Goal: Task Accomplishment & Management: Manage account settings

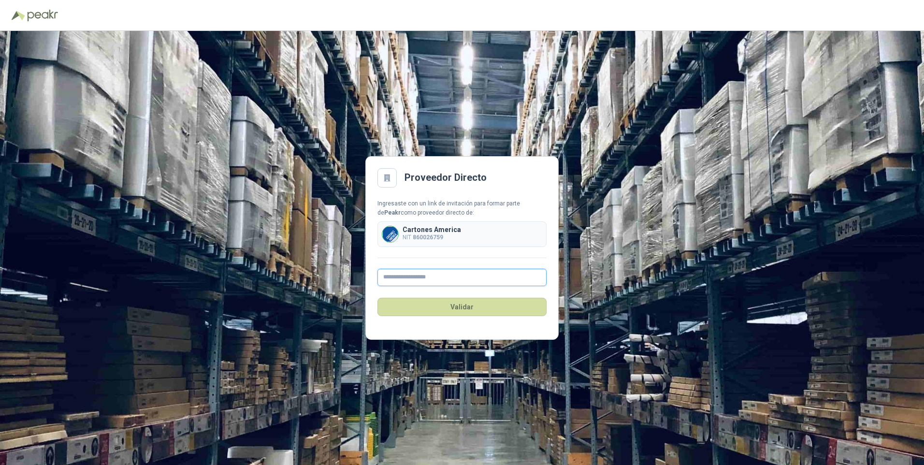
click at [392, 275] on input "text" at bounding box center [461, 277] width 169 height 17
type input "**********"
click at [449, 305] on button "Validar" at bounding box center [461, 307] width 169 height 18
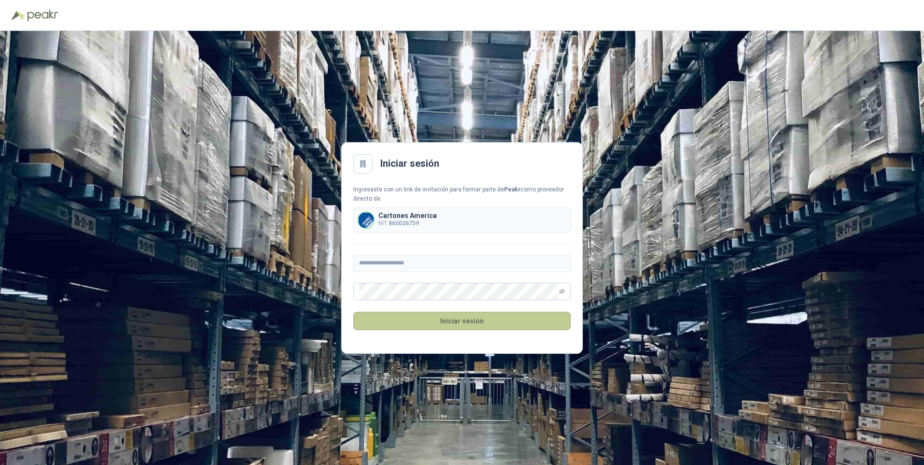
click at [448, 324] on button "Iniciar sesión" at bounding box center [461, 321] width 217 height 18
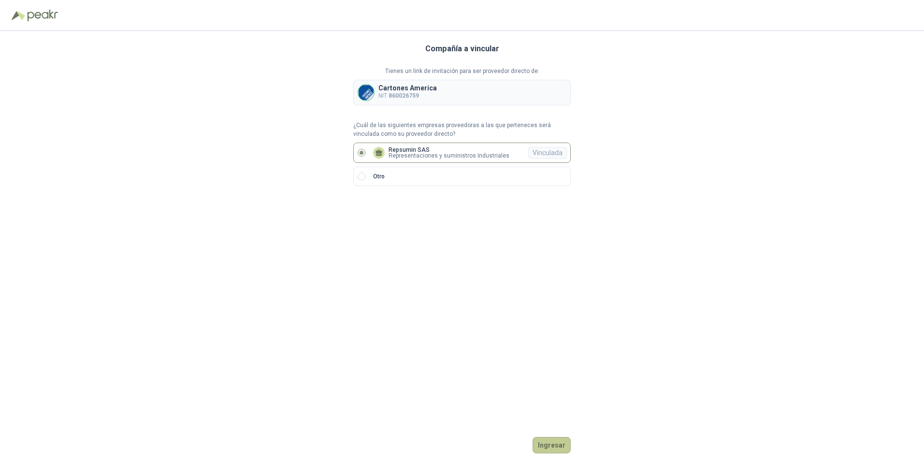
click at [550, 444] on button "Ingresar" at bounding box center [551, 445] width 38 height 16
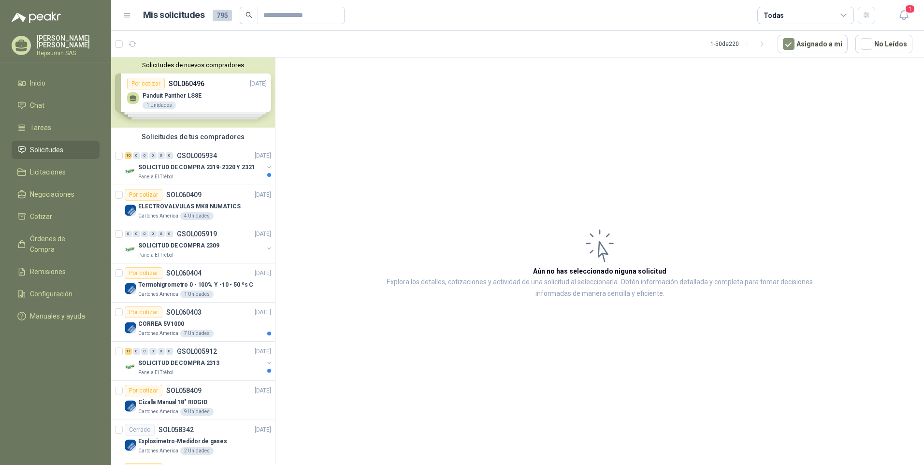
click at [182, 85] on div "Solicitudes de nuevos compradores Por cotizar SOL060496 [DATE] Panduit Panther …" at bounding box center [193, 92] width 164 height 70
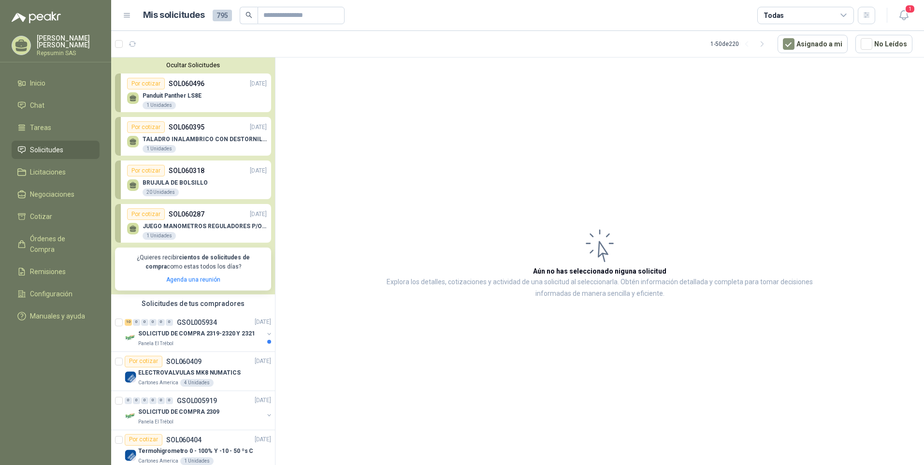
click at [178, 83] on p "SOL060496" at bounding box center [187, 83] width 36 height 11
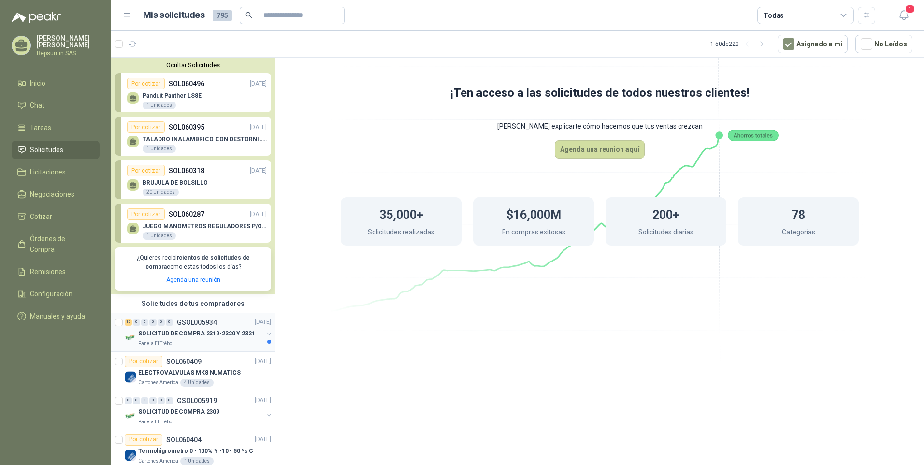
click at [202, 324] on p "GSOL005934" at bounding box center [197, 322] width 40 height 7
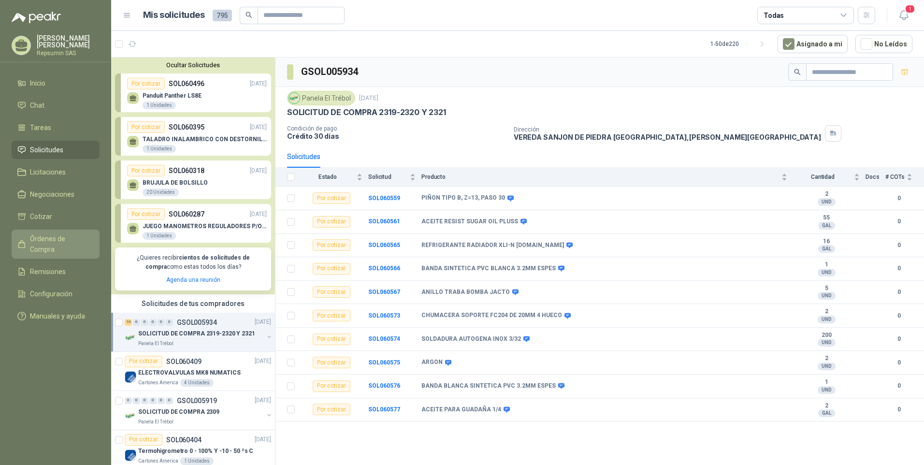
click at [43, 239] on span "Órdenes de Compra" at bounding box center [60, 243] width 60 height 21
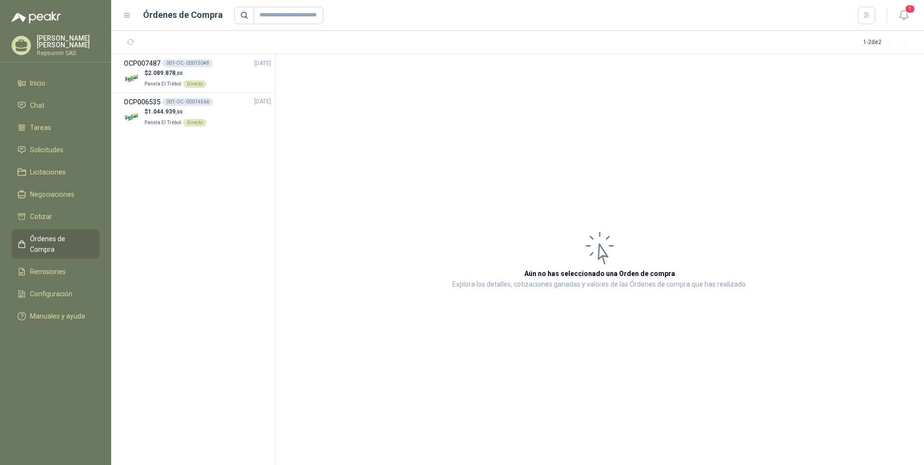
click at [56, 40] on p "[PERSON_NAME] [PERSON_NAME]" at bounding box center [68, 42] width 63 height 14
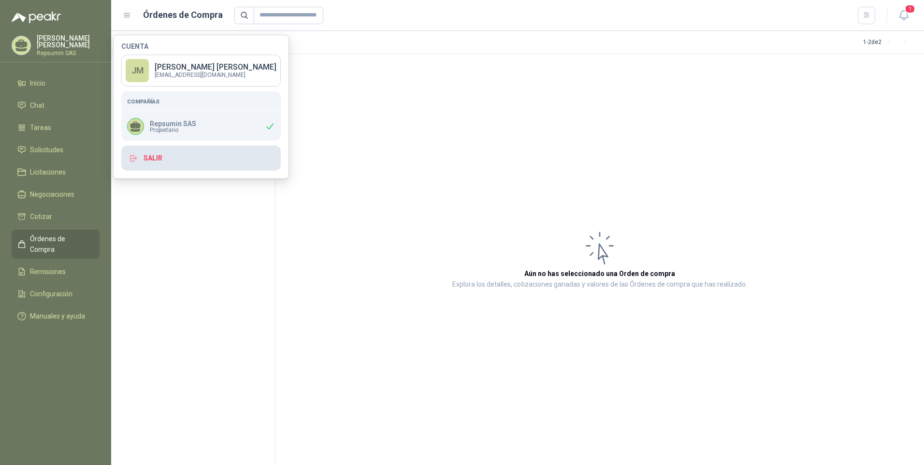
click at [151, 157] on button "Salir" at bounding box center [200, 157] width 159 height 25
